Goal: Transaction & Acquisition: Obtain resource

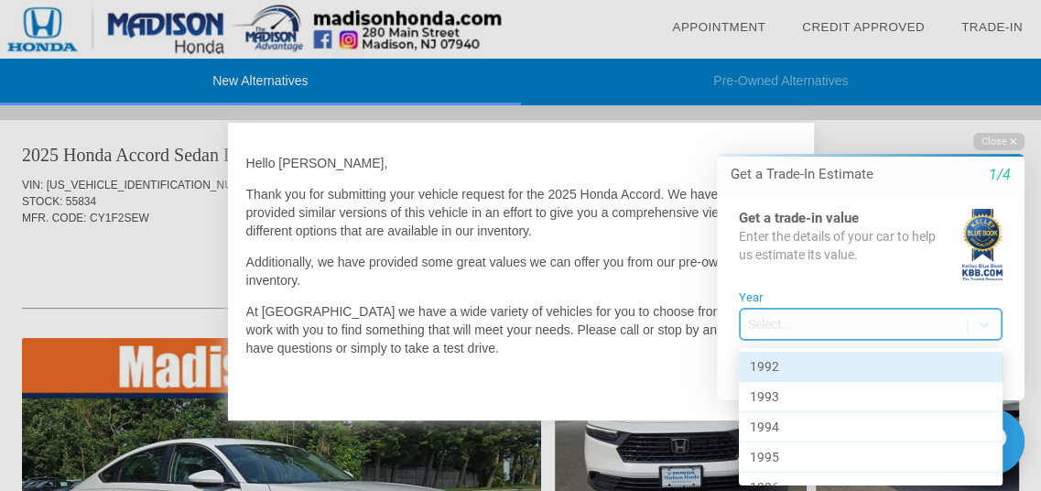
click at [781, 116] on body "Welcome! Get a Trade-In Estimate 1/4 Get a trade-in value Enter the details of …" at bounding box center [859, 116] width 362 height 0
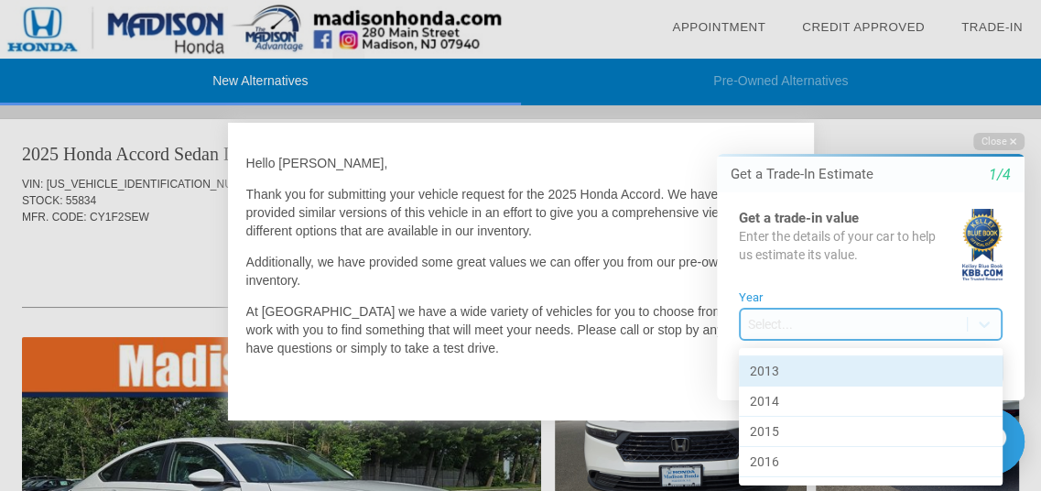
scroll to position [641, 0]
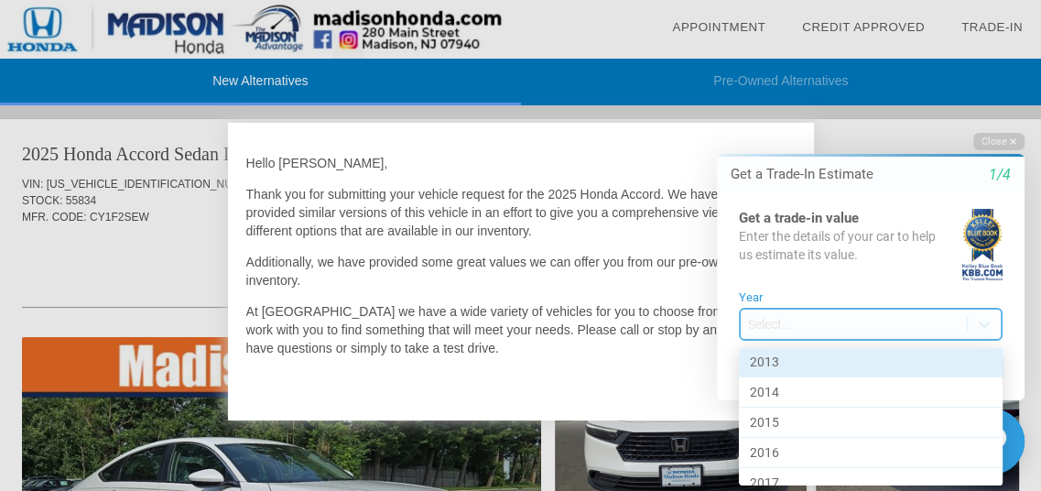
click at [762, 360] on div "2013" at bounding box center [871, 362] width 264 height 30
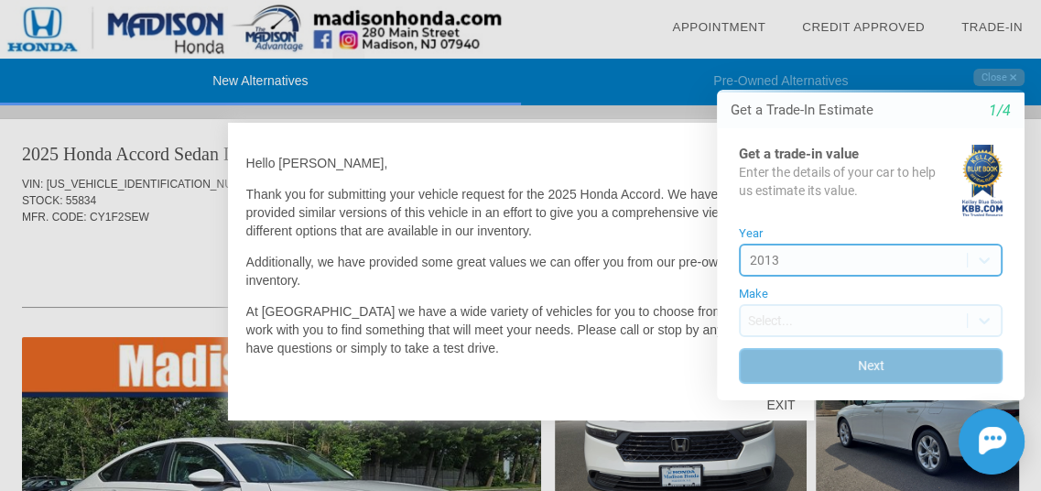
click at [876, 368] on button "Next" at bounding box center [871, 365] width 264 height 36
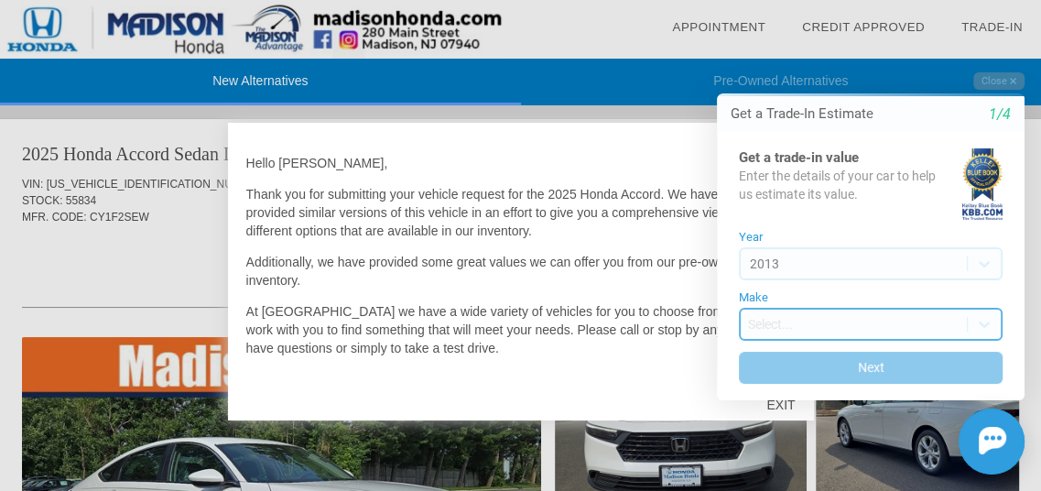
click at [798, 52] on body "Welcome! Get a Trade-In Estimate 1/4 Get a trade-in value Enter the details of …" at bounding box center [859, 52] width 362 height 0
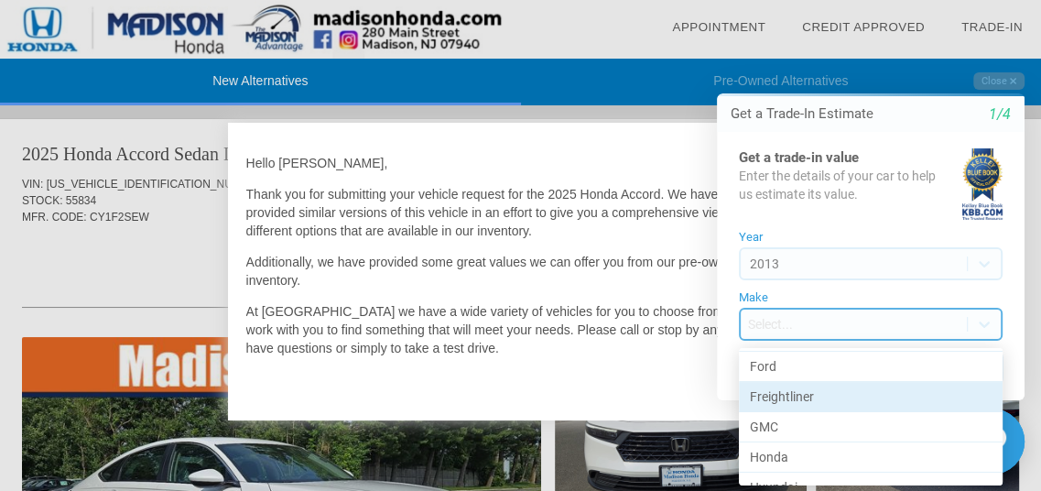
scroll to position [366, 0]
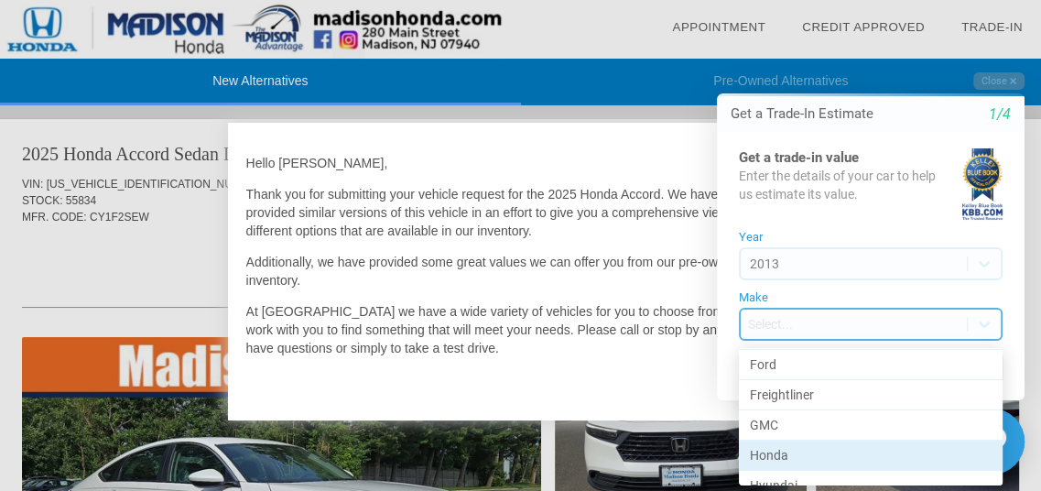
click at [758, 450] on div "Honda" at bounding box center [871, 455] width 264 height 30
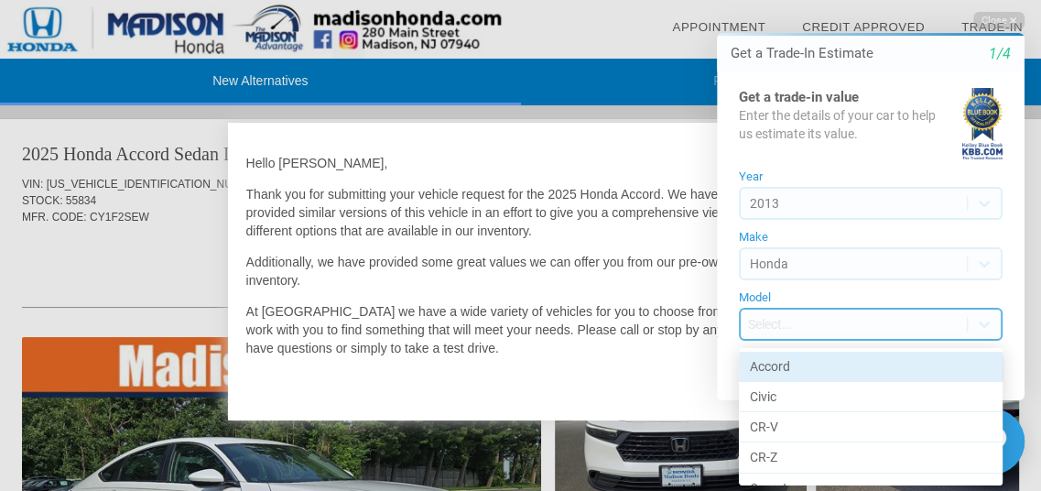
click at [784, 0] on body "Welcome! Get a Trade-In Estimate 1/4 Get a trade-in value Enter the details of …" at bounding box center [859, 0] width 362 height 0
click at [773, 365] on div "Accord" at bounding box center [871, 366] width 264 height 30
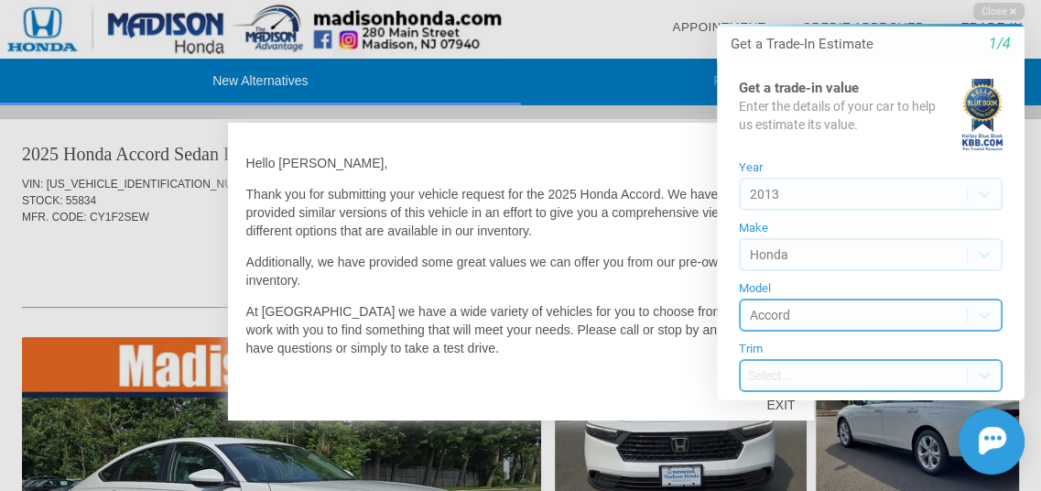
scroll to position [46, 0]
click at [770, 0] on body "Welcome! Get a Trade-In Estimate 1/4 Get a trade-in value Enter the details of …" at bounding box center [859, 0] width 362 height 0
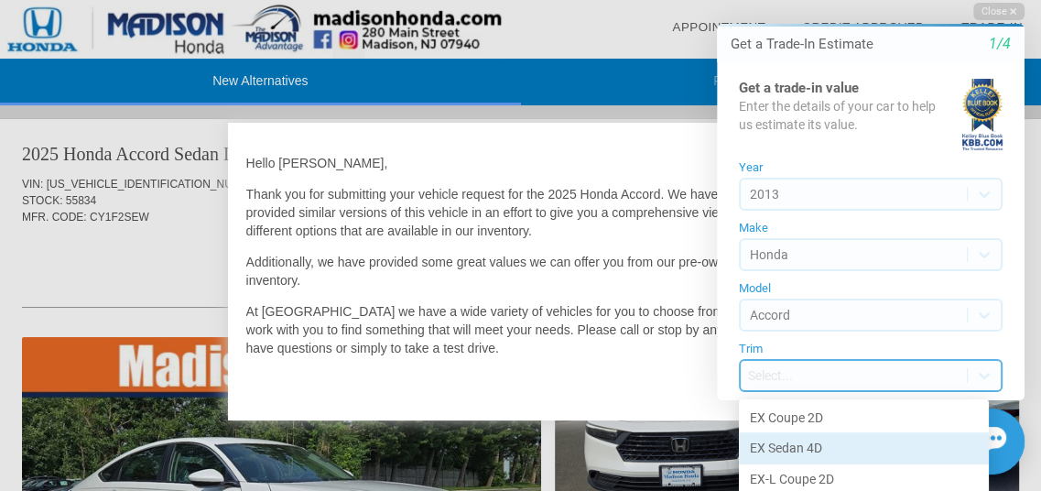
click at [780, 446] on div "EX Sedan 4D" at bounding box center [864, 448] width 250 height 30
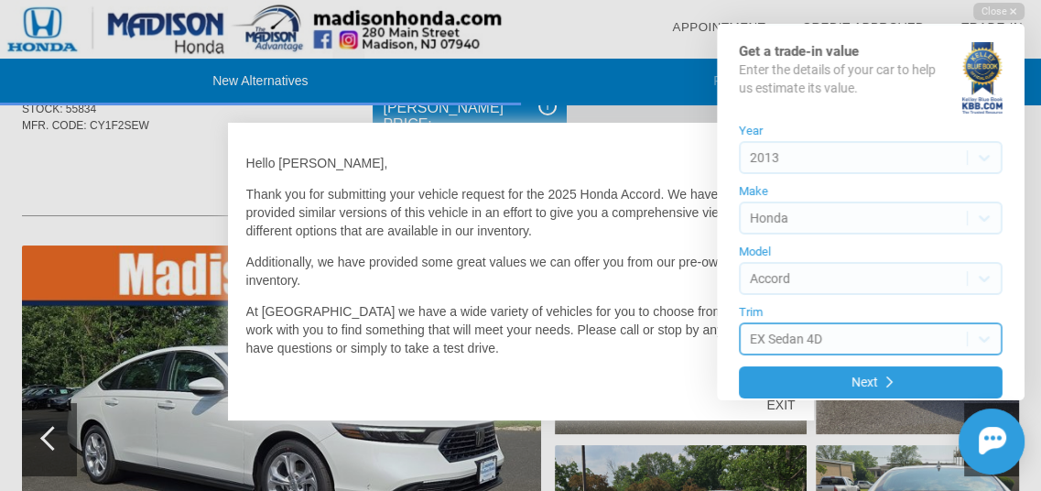
scroll to position [50, 0]
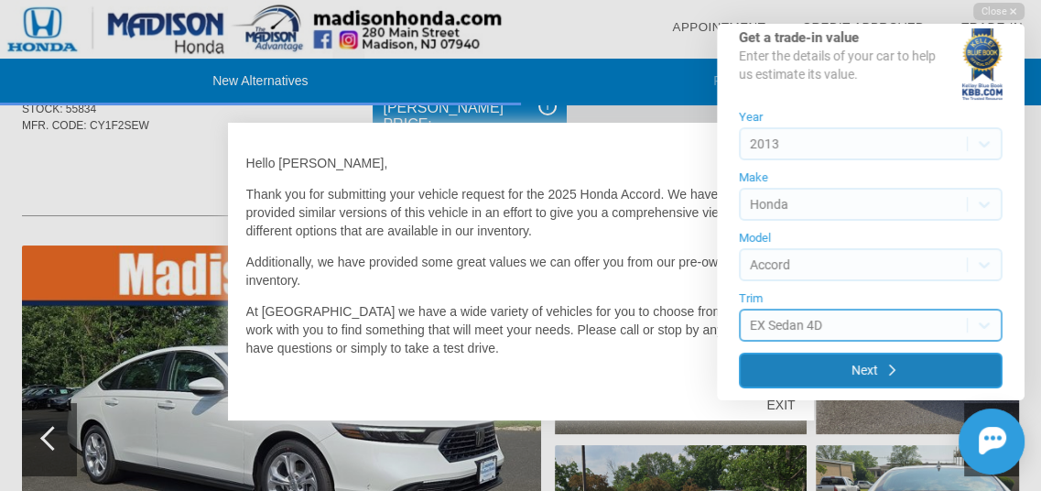
click at [874, 372] on button "Next" at bounding box center [871, 370] width 264 height 36
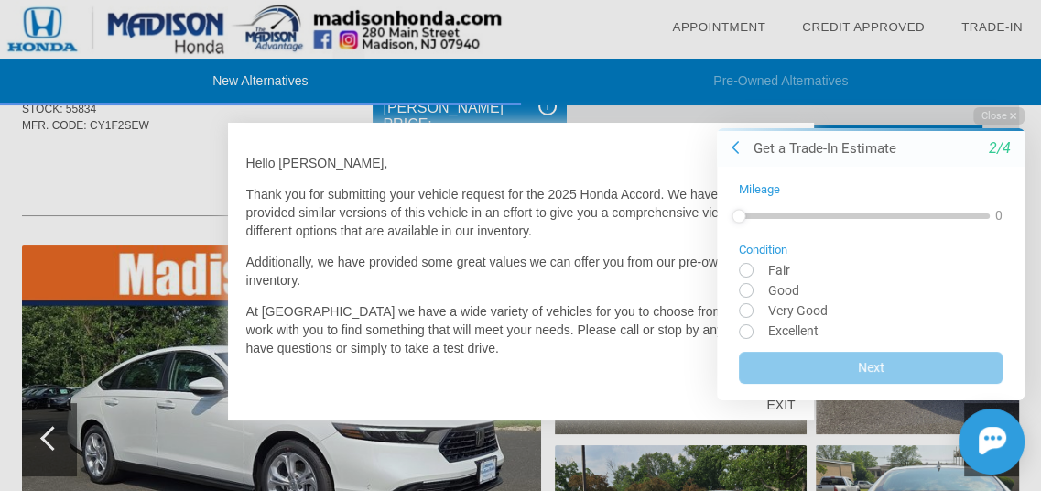
scroll to position [0, 0]
click at [743, 287] on input "radio" at bounding box center [871, 289] width 264 height 14
radio input "true"
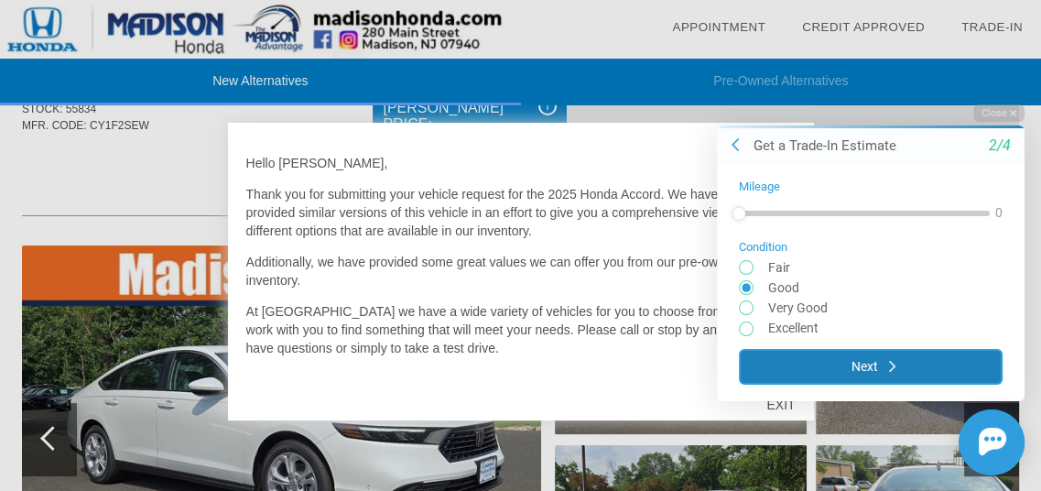
click at [871, 366] on button "Next" at bounding box center [871, 366] width 264 height 36
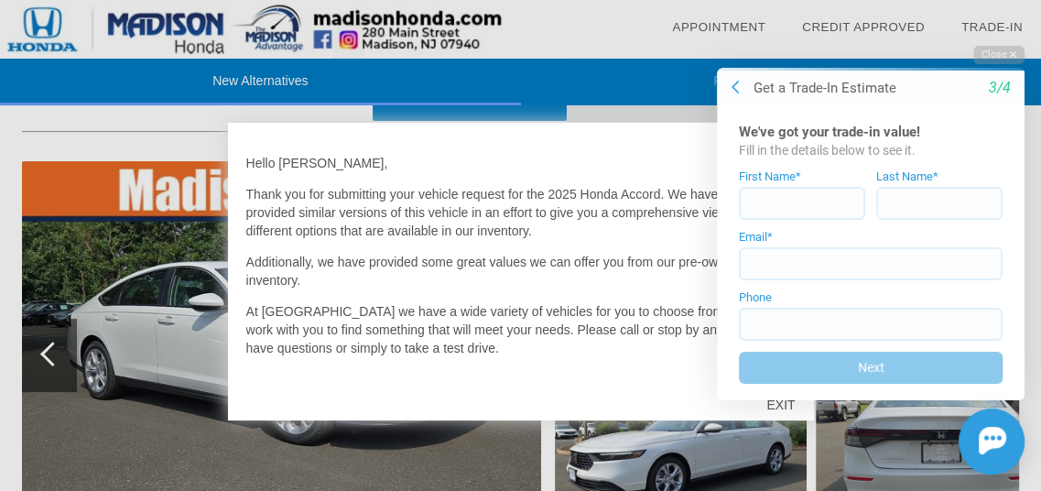
scroll to position [275, 0]
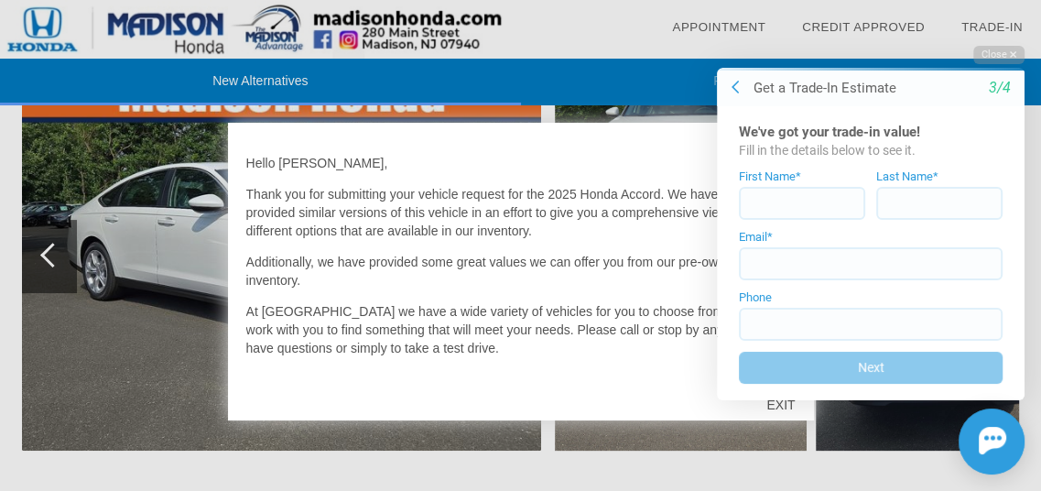
click at [330, 171] on p "Hello [PERSON_NAME]," at bounding box center [520, 163] width 549 height 18
